Goal: Communication & Community: Answer question/provide support

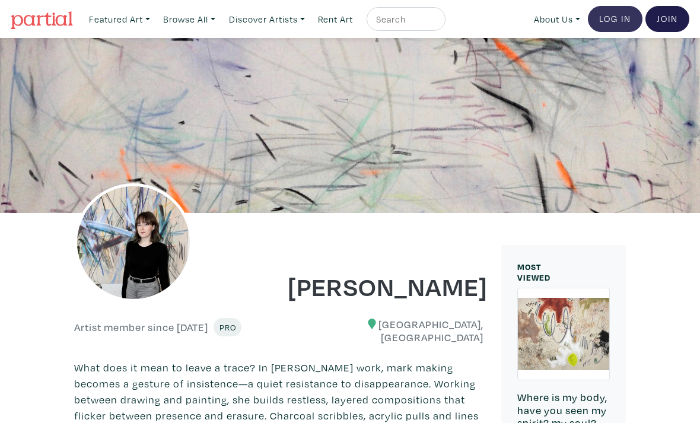
click at [612, 17] on link "Log In" at bounding box center [615, 19] width 55 height 26
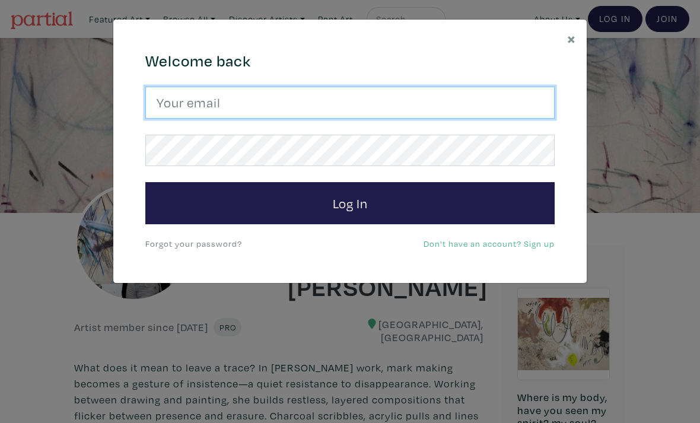
click at [429, 96] on input "email" at bounding box center [349, 103] width 409 height 32
type input "ritchie.mash@hotmail.com"
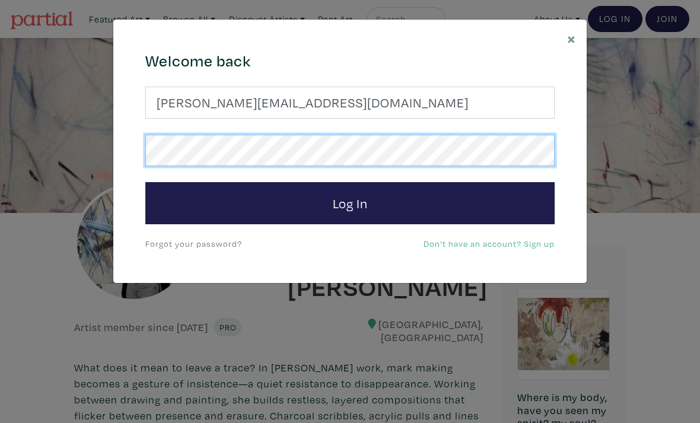
click at [350, 202] on button "Log In" at bounding box center [349, 203] width 409 height 43
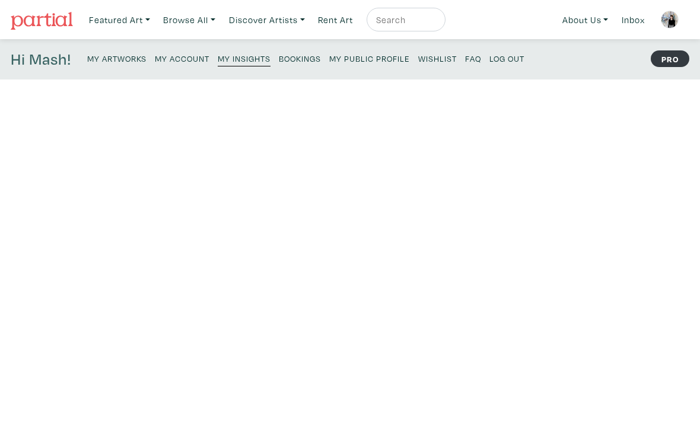
click at [302, 58] on small "Bookings" at bounding box center [300, 58] width 42 height 11
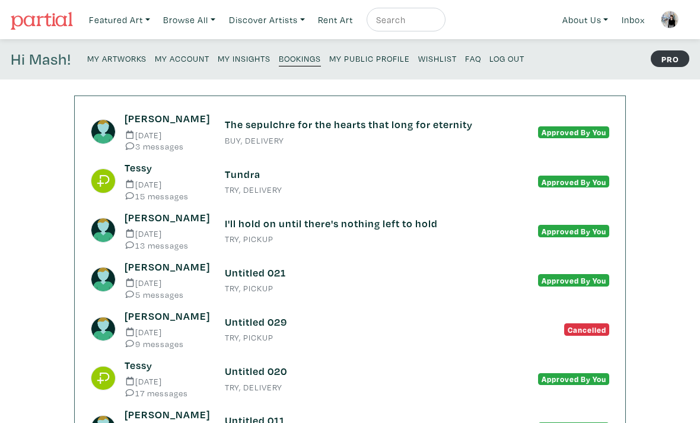
click at [219, 125] on div "The sepulchre for the hearts that long for eternity BUY, DELIVERY" at bounding box center [350, 131] width 268 height 27
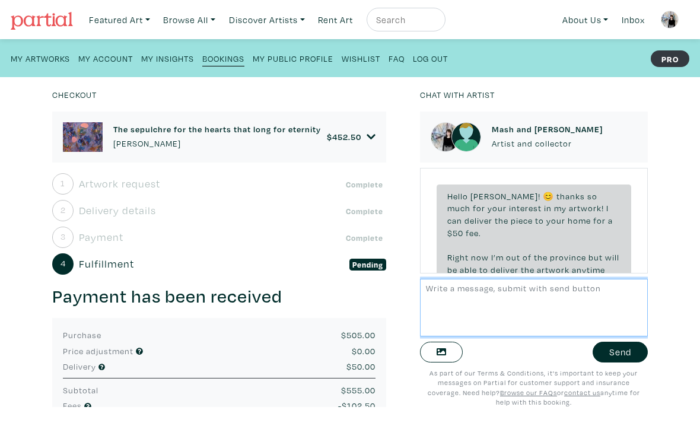
scroll to position [308, 0]
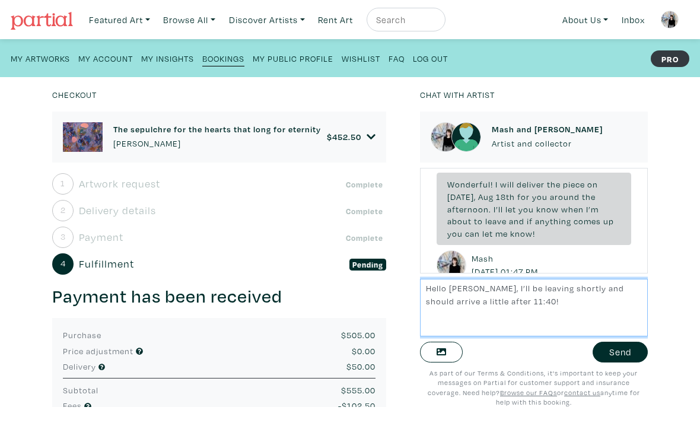
click at [570, 303] on textarea "Hello Ryan, I’ll be leaving shortly and should arrive a little after 11:40!" at bounding box center [533, 308] width 227 height 58
type textarea "Hello Ryan, I’ll be leaving shortly and should arrive a little after 11:40!"
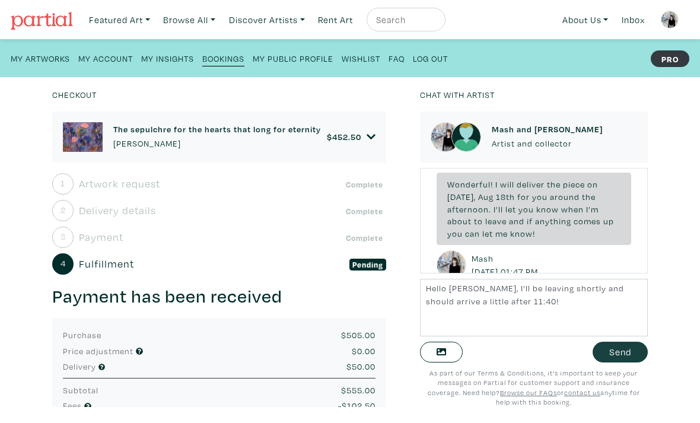
click at [611, 356] on button "Send" at bounding box center [620, 352] width 55 height 21
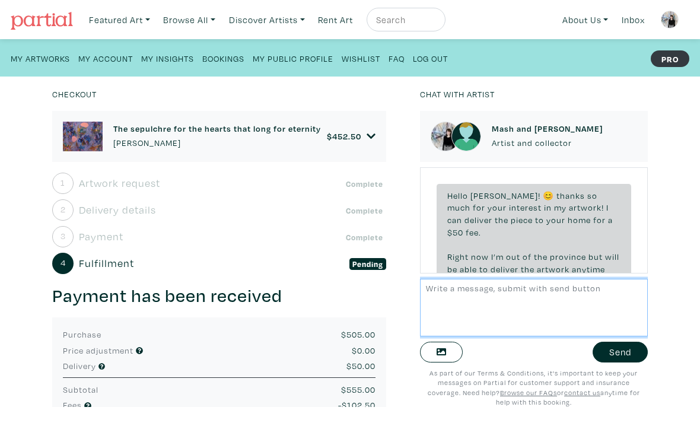
scroll to position [393, 0]
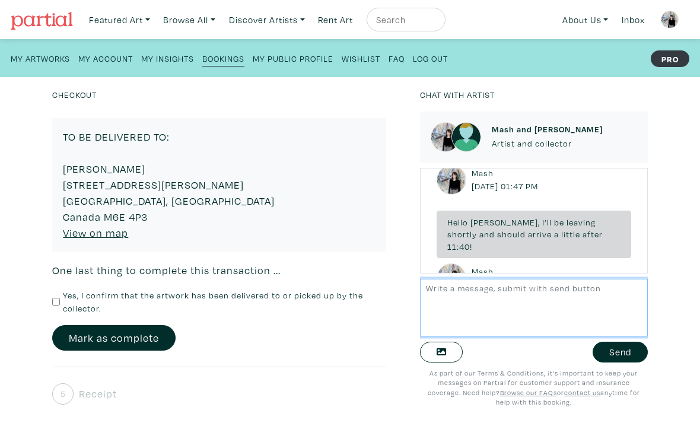
scroll to position [445, 0]
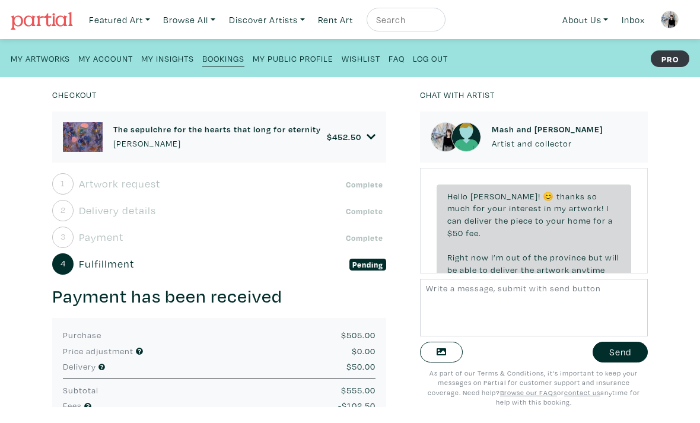
scroll to position [393, 0]
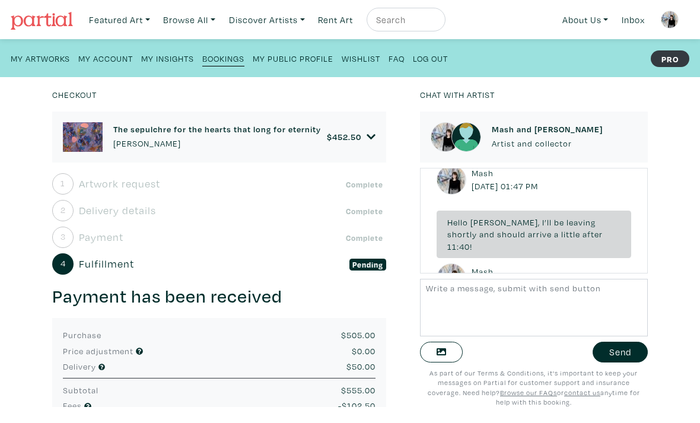
click at [231, 52] on link "Bookings" at bounding box center [223, 58] width 42 height 17
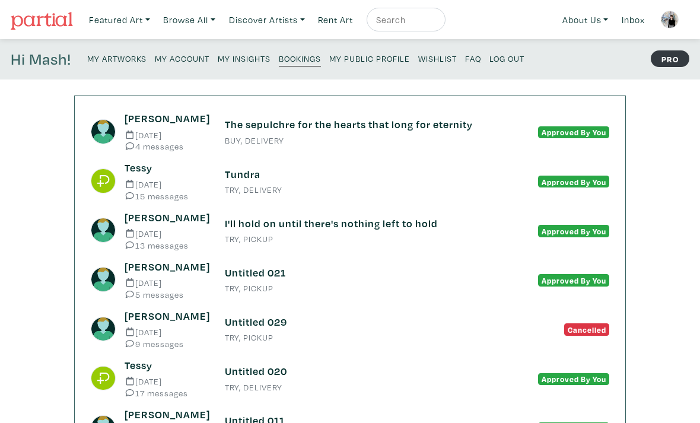
click at [345, 133] on div "The sepulchre for the hearts that long for eternity BUY, DELIVERY" at bounding box center [350, 131] width 268 height 27
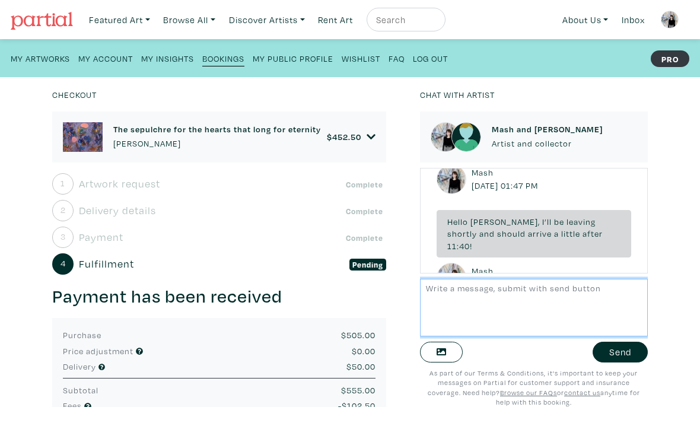
scroll to position [393, 0]
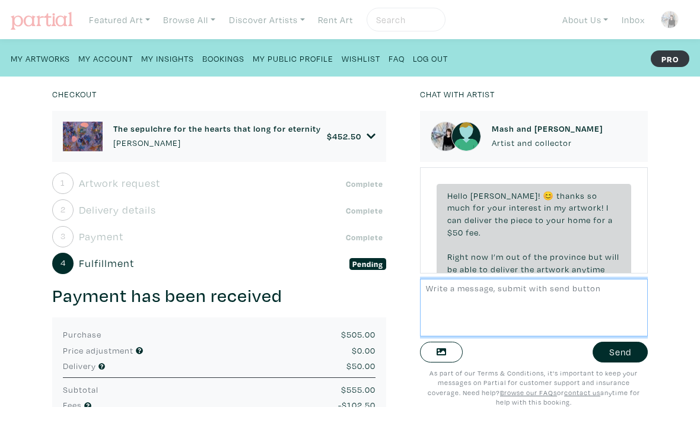
scroll to position [393, 0]
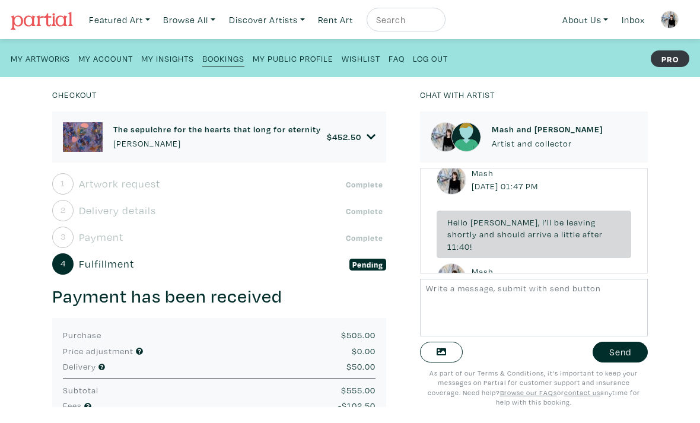
click at [222, 63] on small "Bookings" at bounding box center [223, 58] width 42 height 11
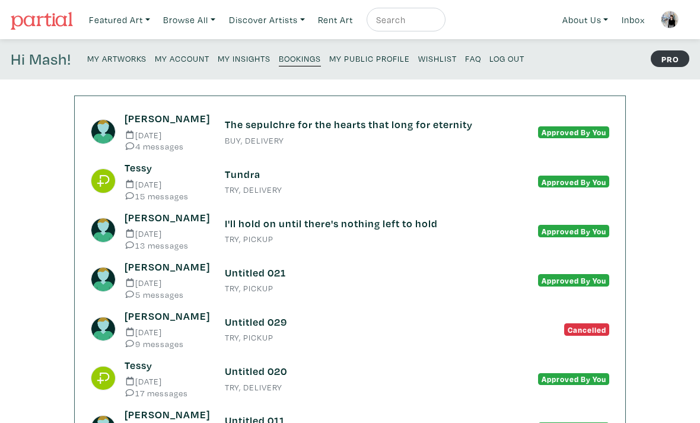
click at [339, 124] on h6 "The sepulchre for the hearts that long for eternity" at bounding box center [350, 124] width 250 height 13
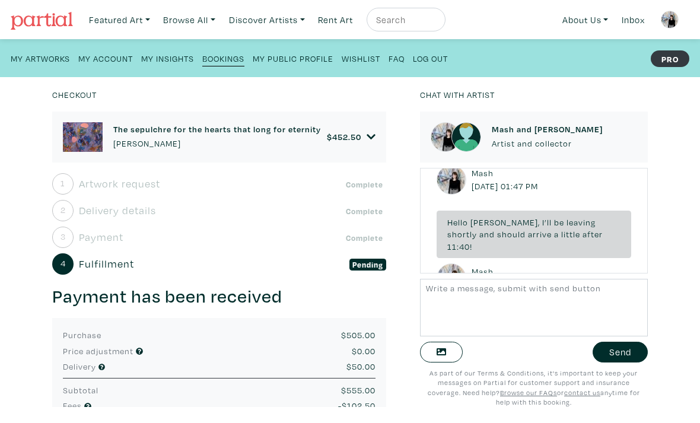
click at [357, 138] on span "452.50" at bounding box center [346, 136] width 29 height 11
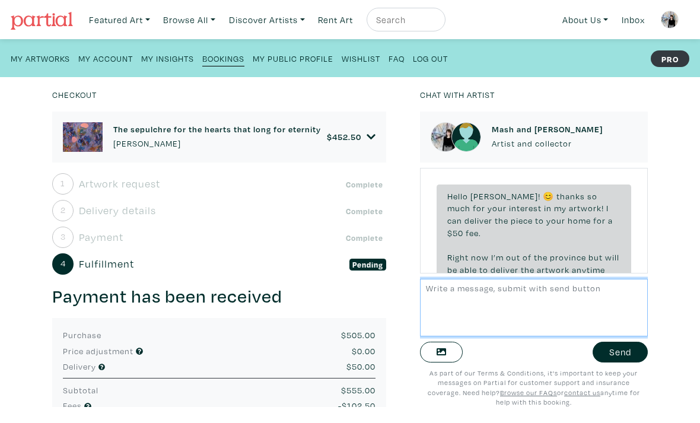
scroll to position [393, 0]
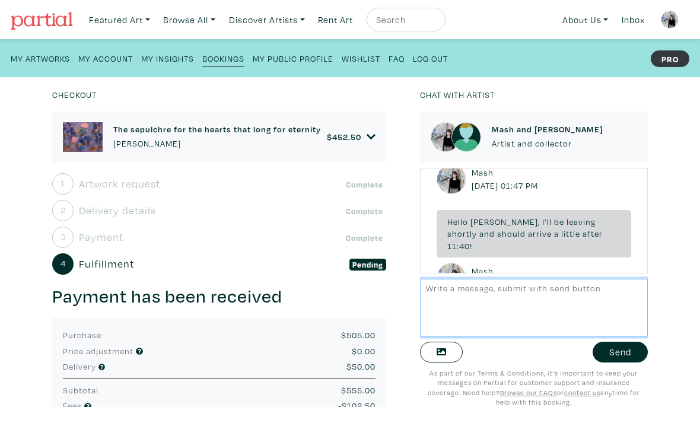
scroll to position [393, 0]
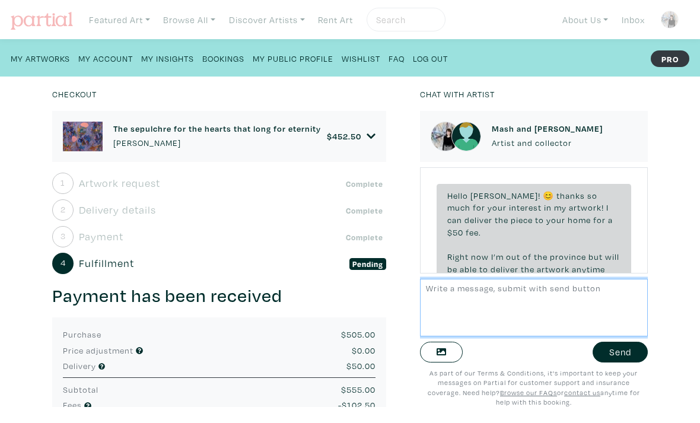
scroll to position [393, 0]
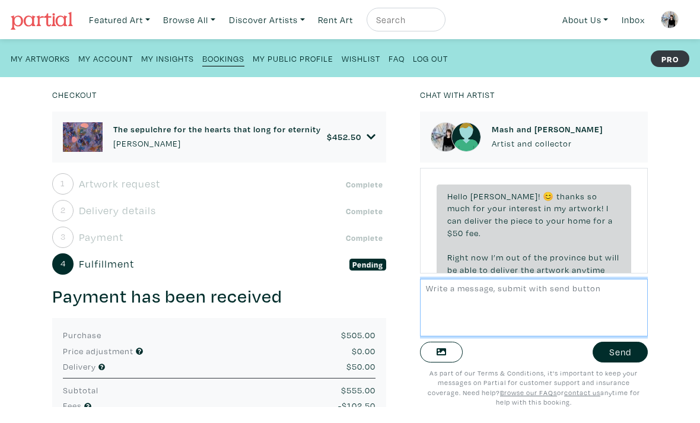
scroll to position [393, 0]
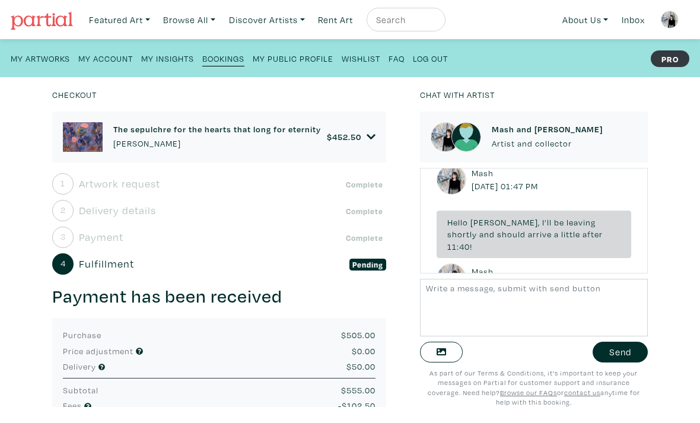
click at [212, 65] on link "Bookings" at bounding box center [223, 58] width 42 height 17
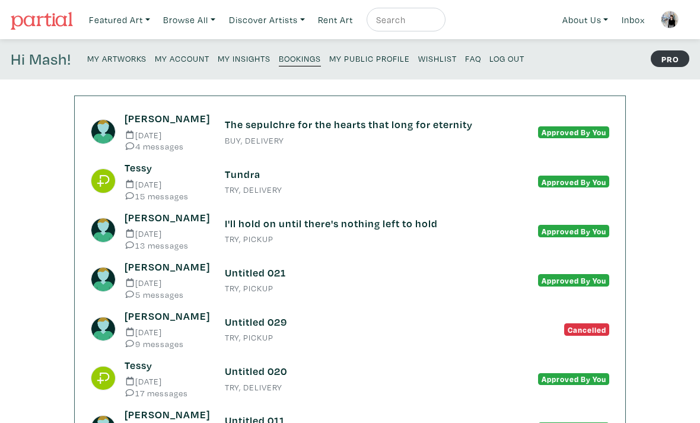
click at [324, 128] on h6 "The sepulchre for the hearts that long for eternity" at bounding box center [350, 124] width 250 height 13
click at [307, 62] on small "Bookings" at bounding box center [300, 58] width 42 height 11
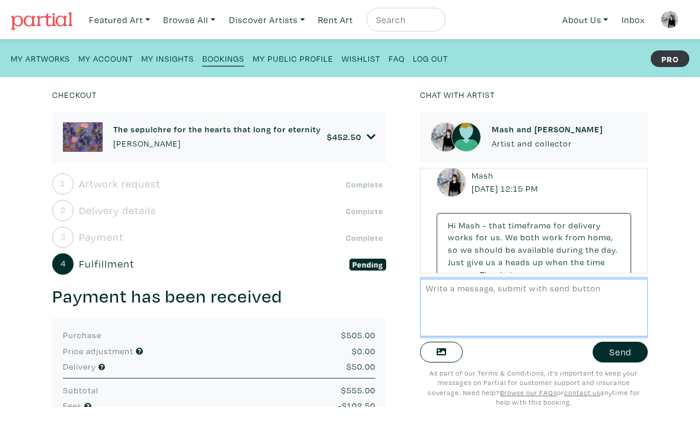
scroll to position [186, 0]
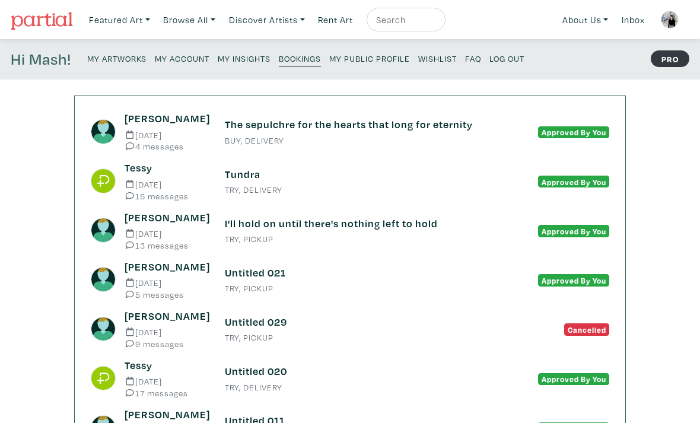
click at [246, 133] on div "The sepulchre for the hearts that long for eternity BUY, DELIVERY" at bounding box center [350, 131] width 268 height 27
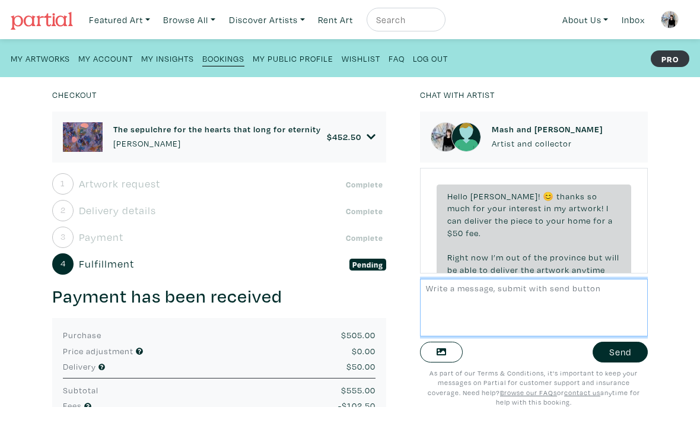
scroll to position [468, 0]
